Goal: Book appointment/travel/reservation

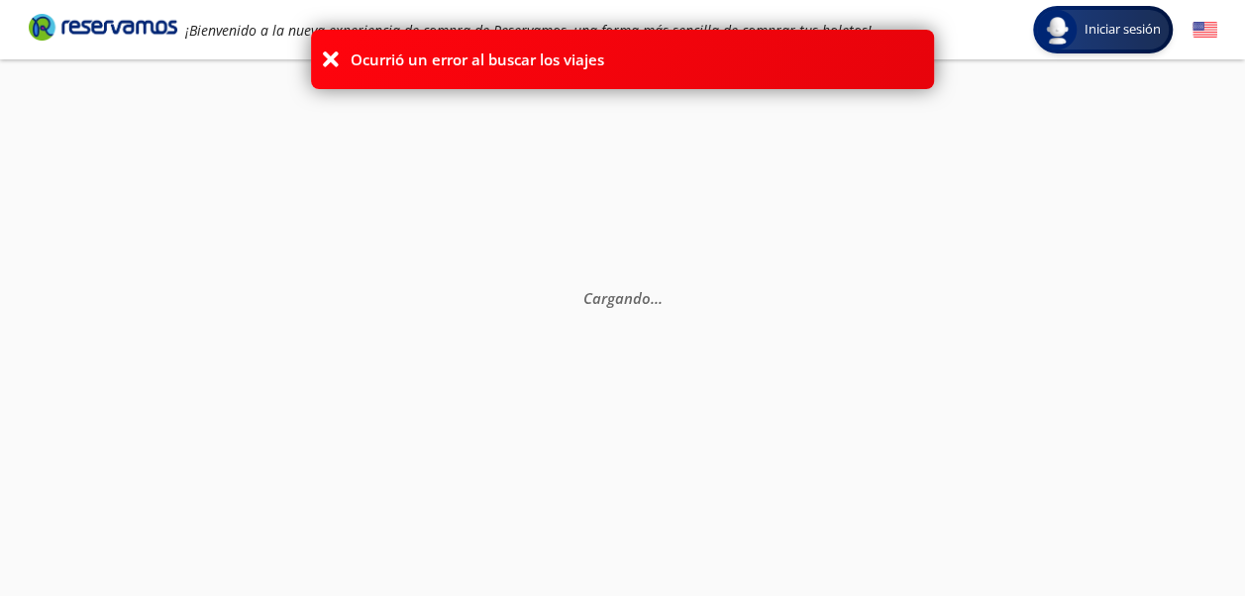
click at [329, 62] on icon at bounding box center [331, 60] width 20 height 20
click at [333, 62] on icon at bounding box center [331, 60] width 20 height 20
click at [327, 57] on icon at bounding box center [331, 60] width 20 height 20
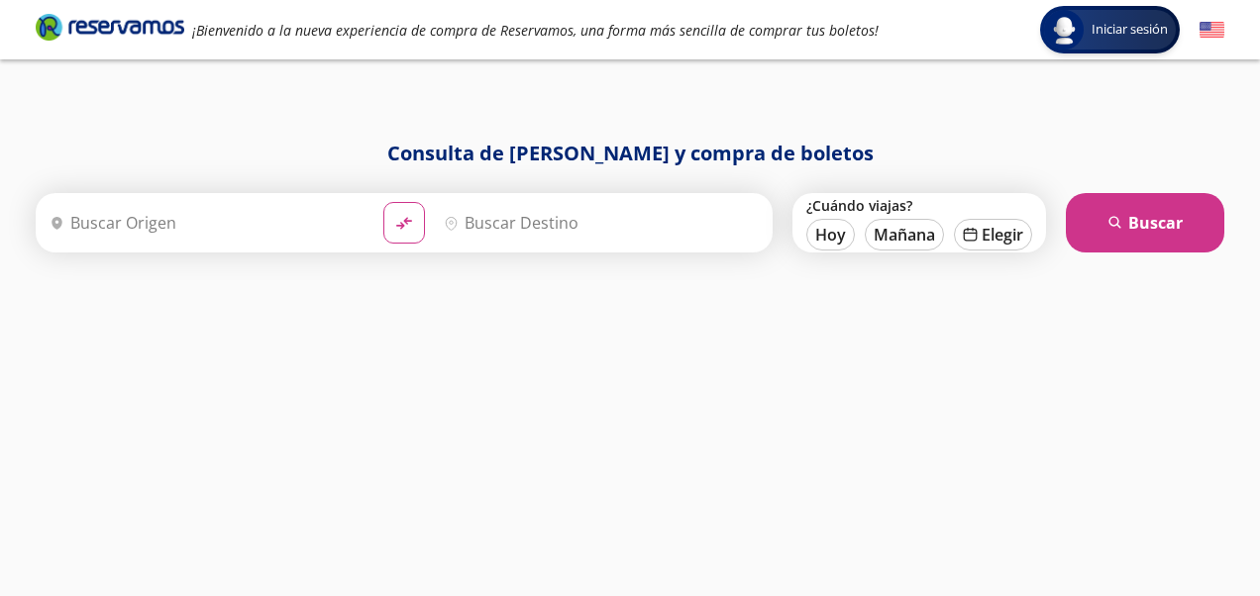
click at [1003, 154] on h1 "Consulta de horarios y compra de boletos" at bounding box center [630, 154] width 1189 height 30
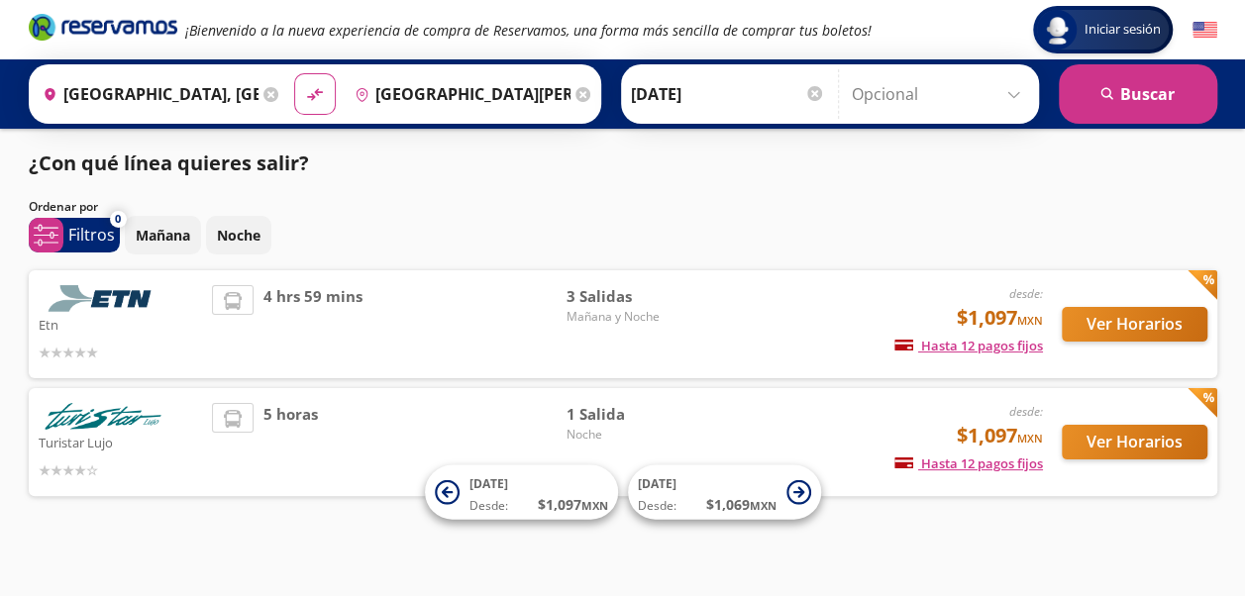
scroll to position [12, 0]
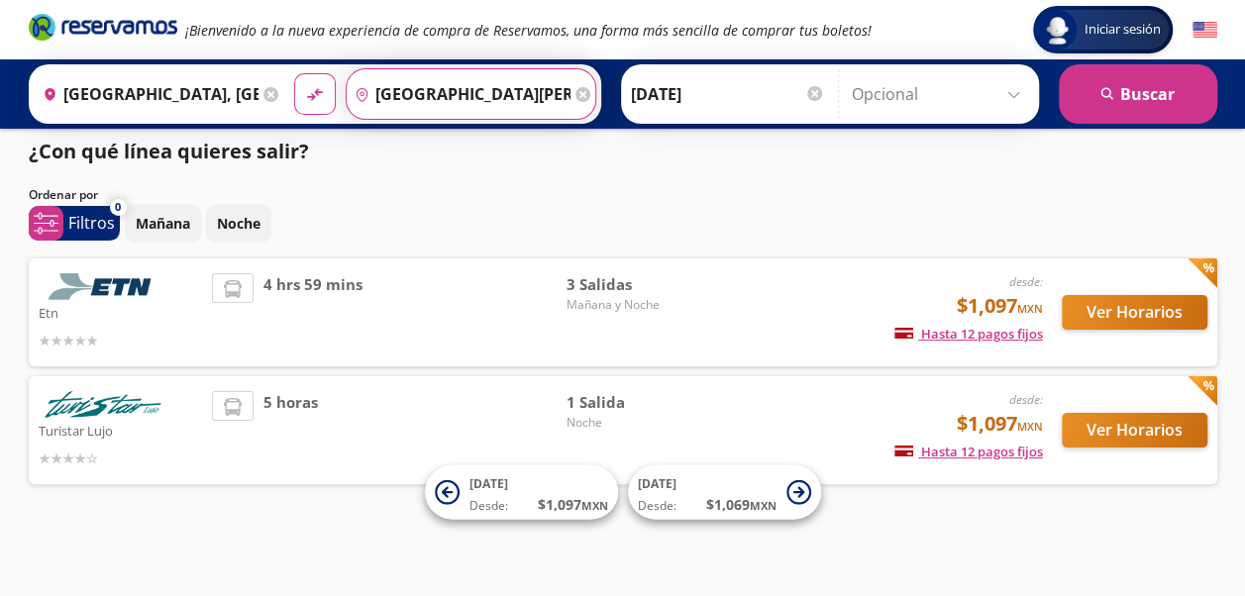
click at [553, 93] on input "[GEOGRAPHIC_DATA][PERSON_NAME], [GEOGRAPHIC_DATA][PERSON_NAME]" at bounding box center [459, 94] width 224 height 50
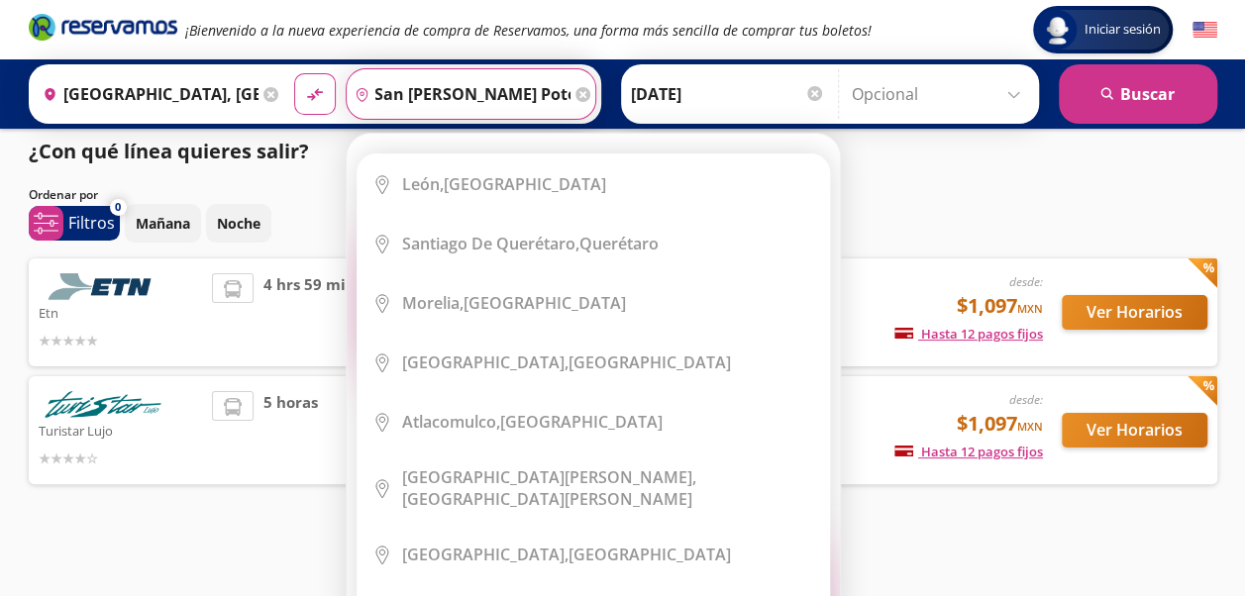
scroll to position [0, 0]
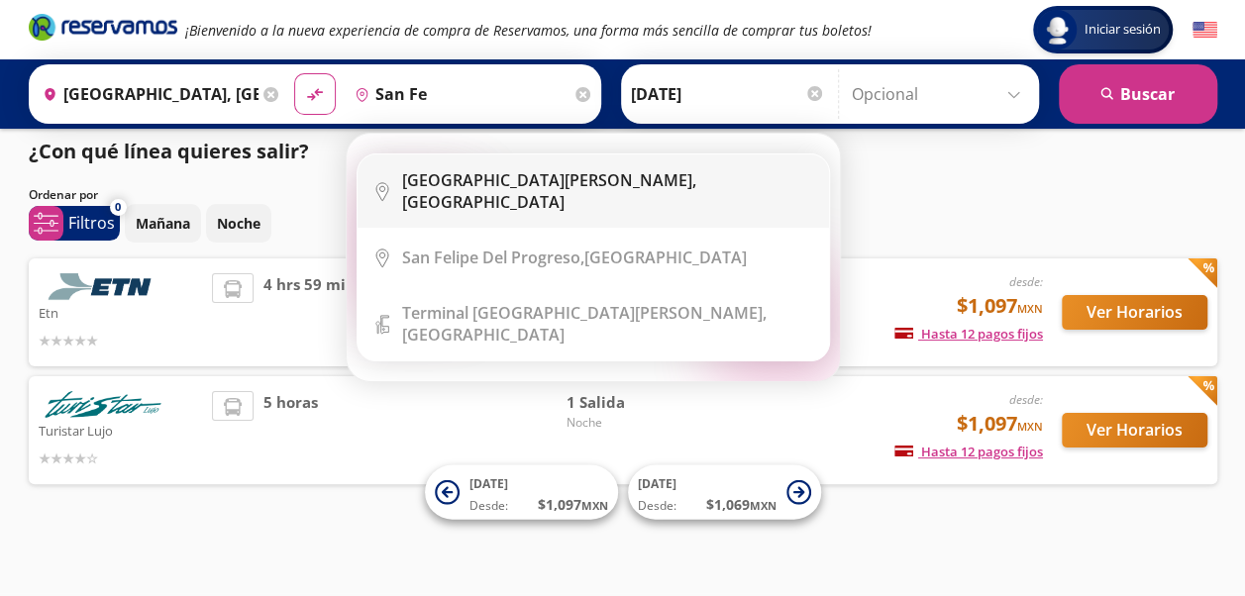
click at [527, 189] on div "San Felipe, Guanajuato" at bounding box center [608, 191] width 412 height 44
type input "San Felipe, Guanajuato"
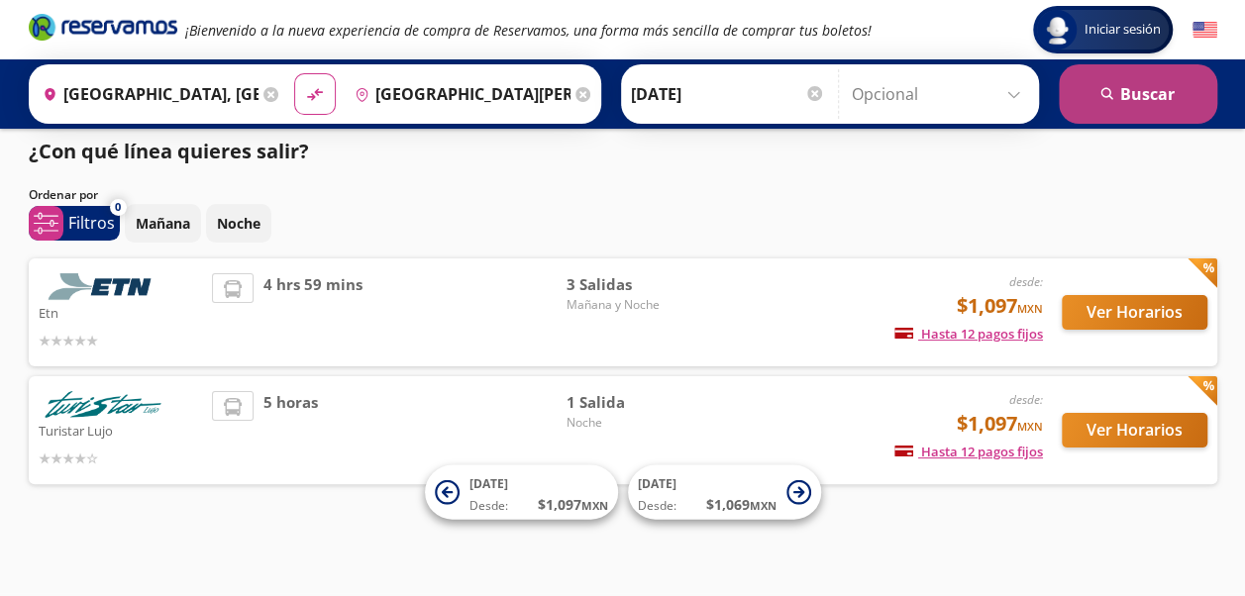
click at [1150, 109] on button "search Buscar" at bounding box center [1138, 93] width 159 height 59
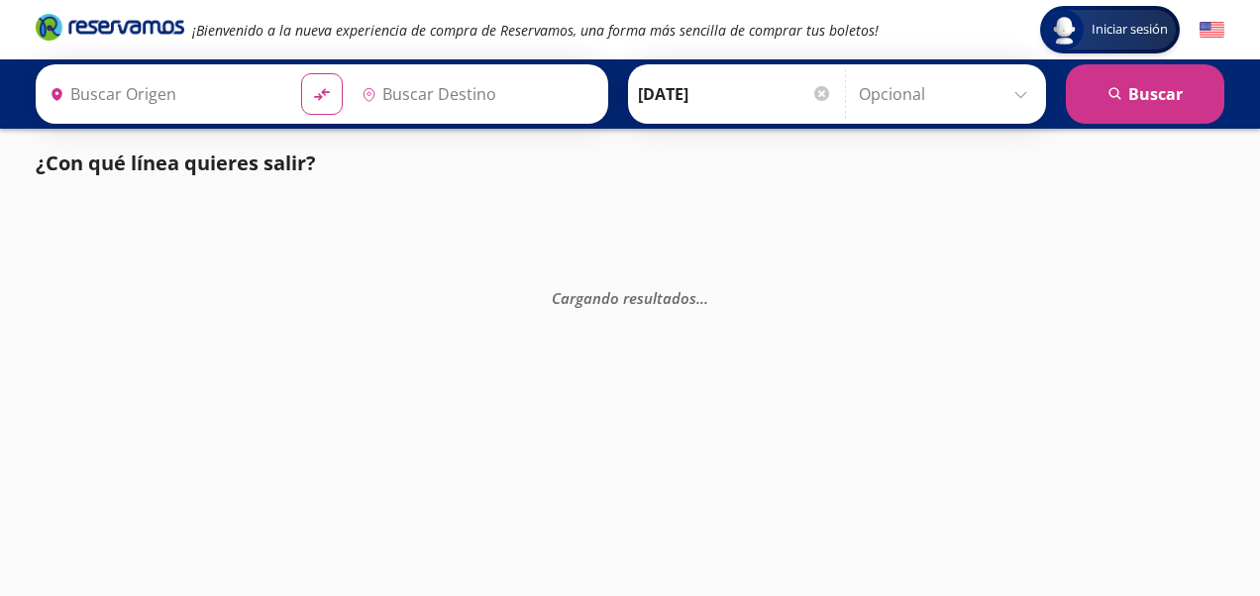
type input "[GEOGRAPHIC_DATA], [GEOGRAPHIC_DATA]"
type input "San Felipe, Guanajuato"
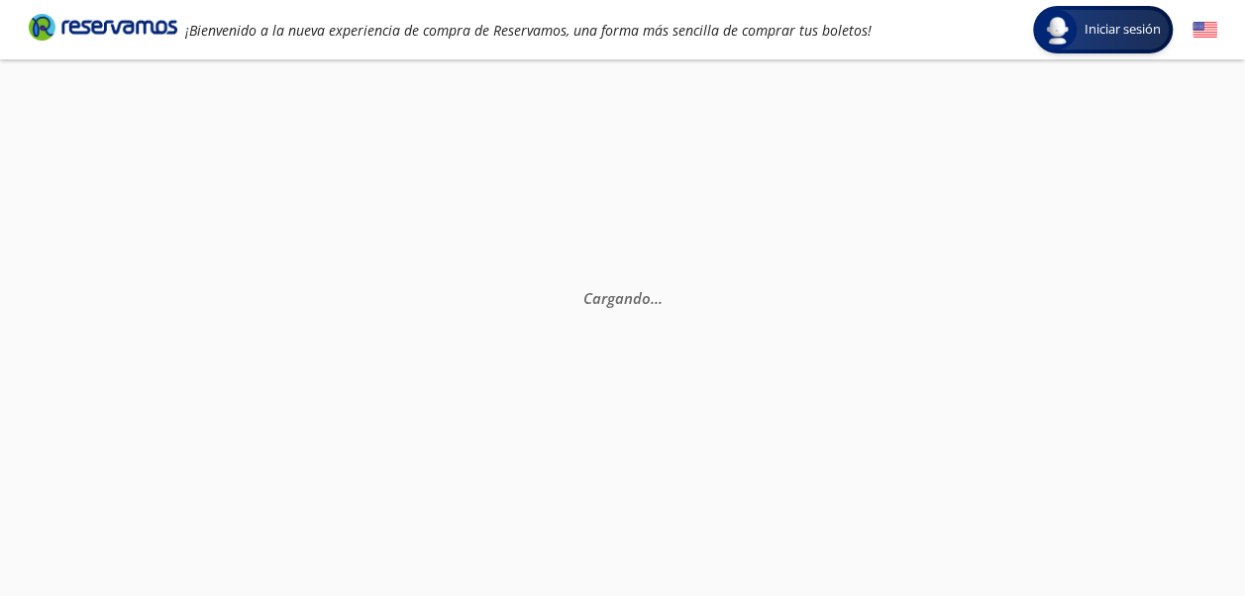
scroll to position [12, 0]
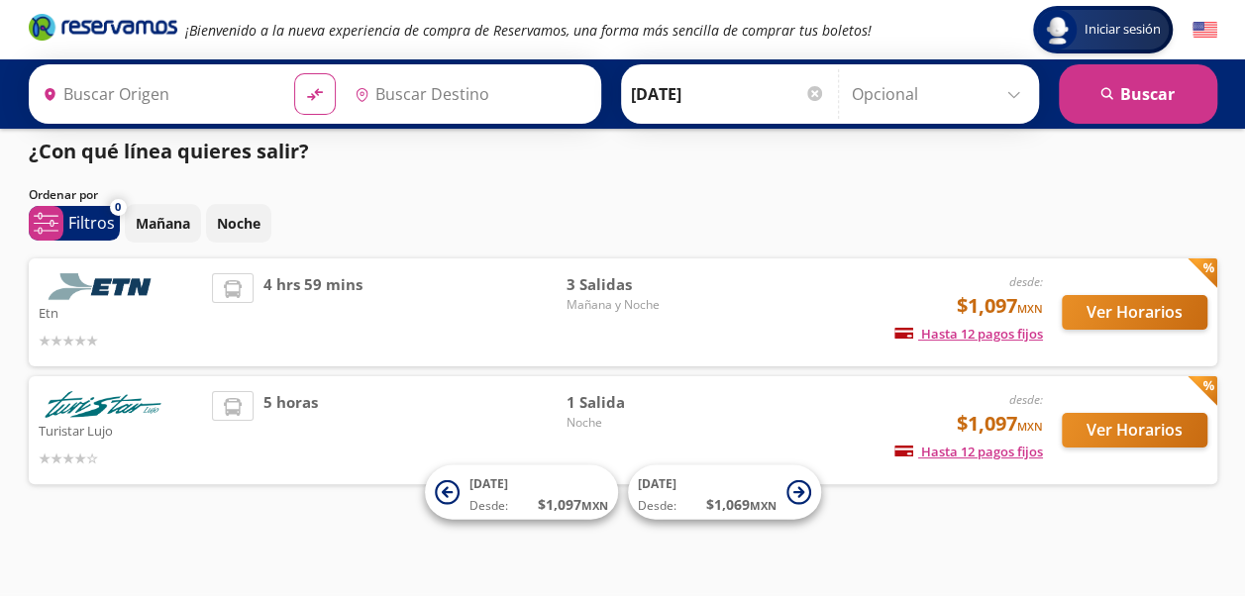
type input "[GEOGRAPHIC_DATA], [GEOGRAPHIC_DATA]"
type input "[GEOGRAPHIC_DATA][PERSON_NAME], [GEOGRAPHIC_DATA][PERSON_NAME]"
